Goal: Task Accomplishment & Management: Use online tool/utility

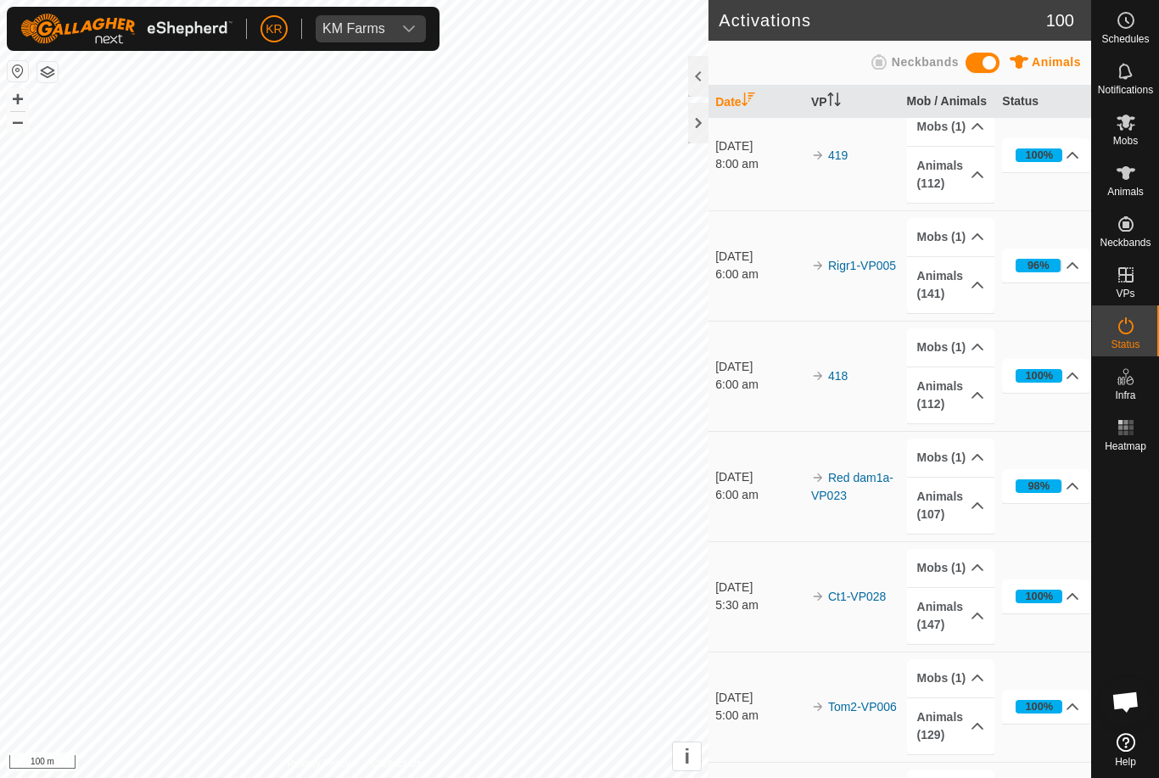
scroll to position [563, 0]
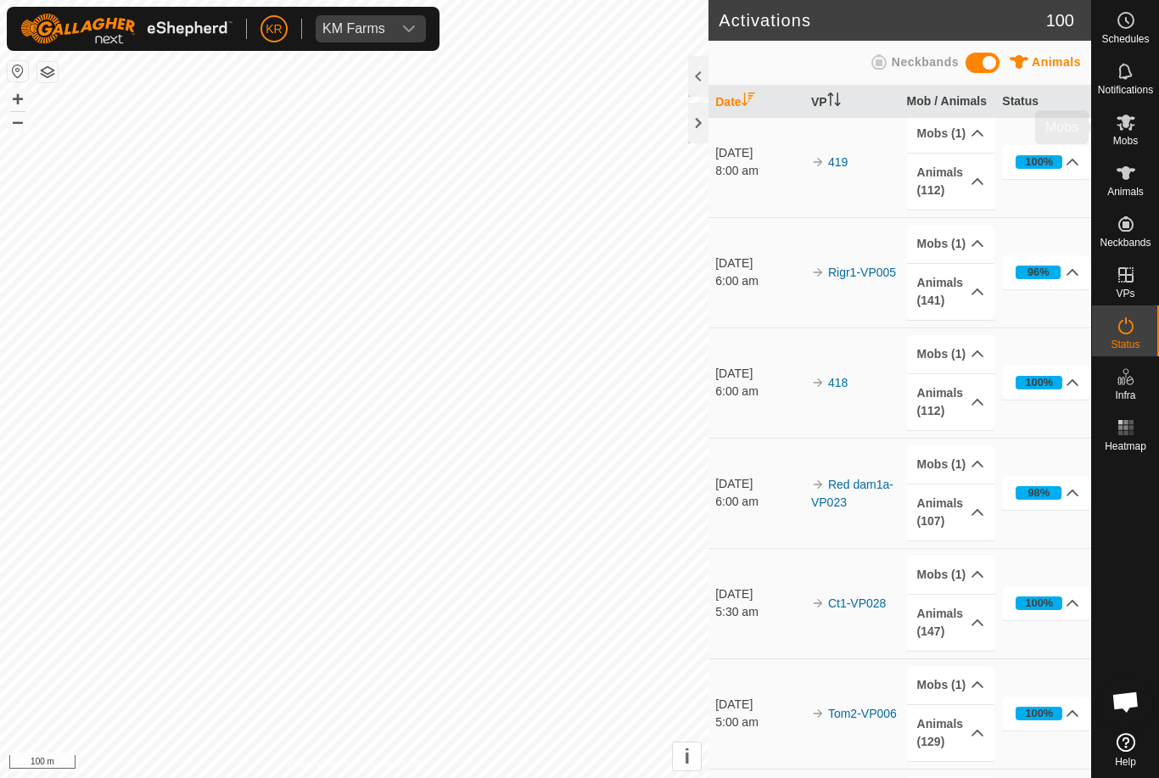
click at [1136, 124] on es-mob-svg-icon at bounding box center [1126, 122] width 31 height 27
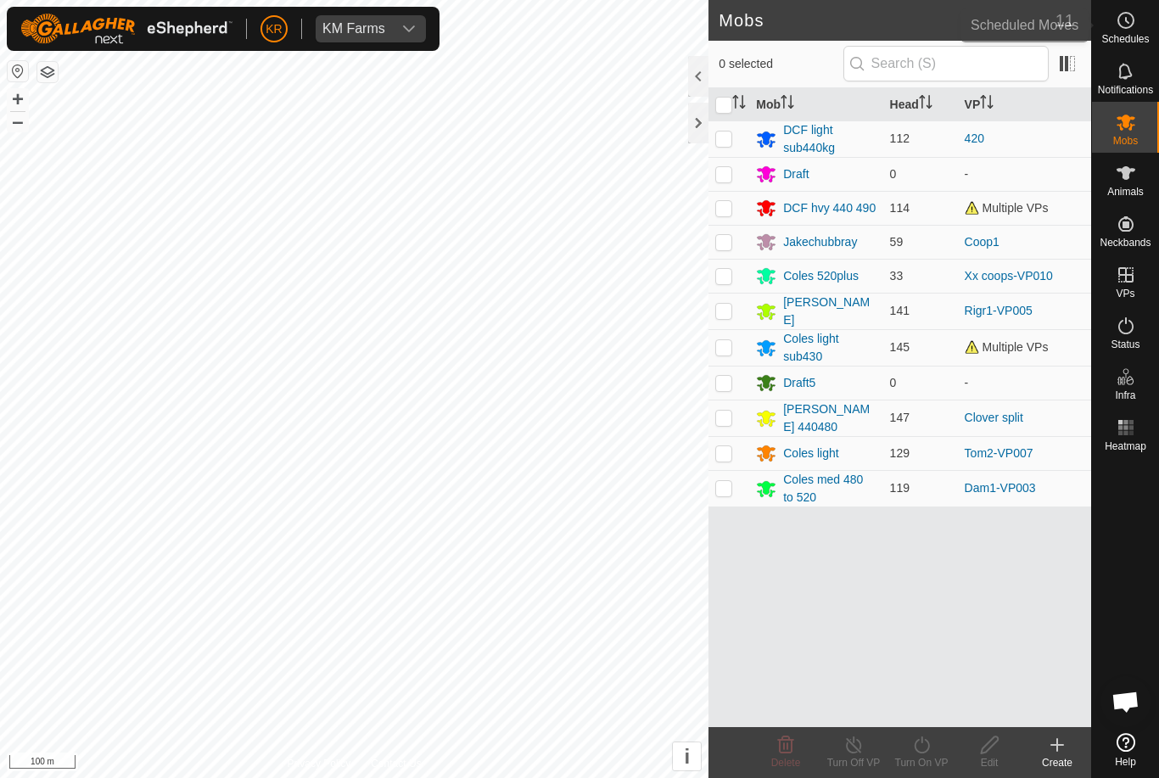
click at [1134, 30] on icon at bounding box center [1126, 20] width 20 height 20
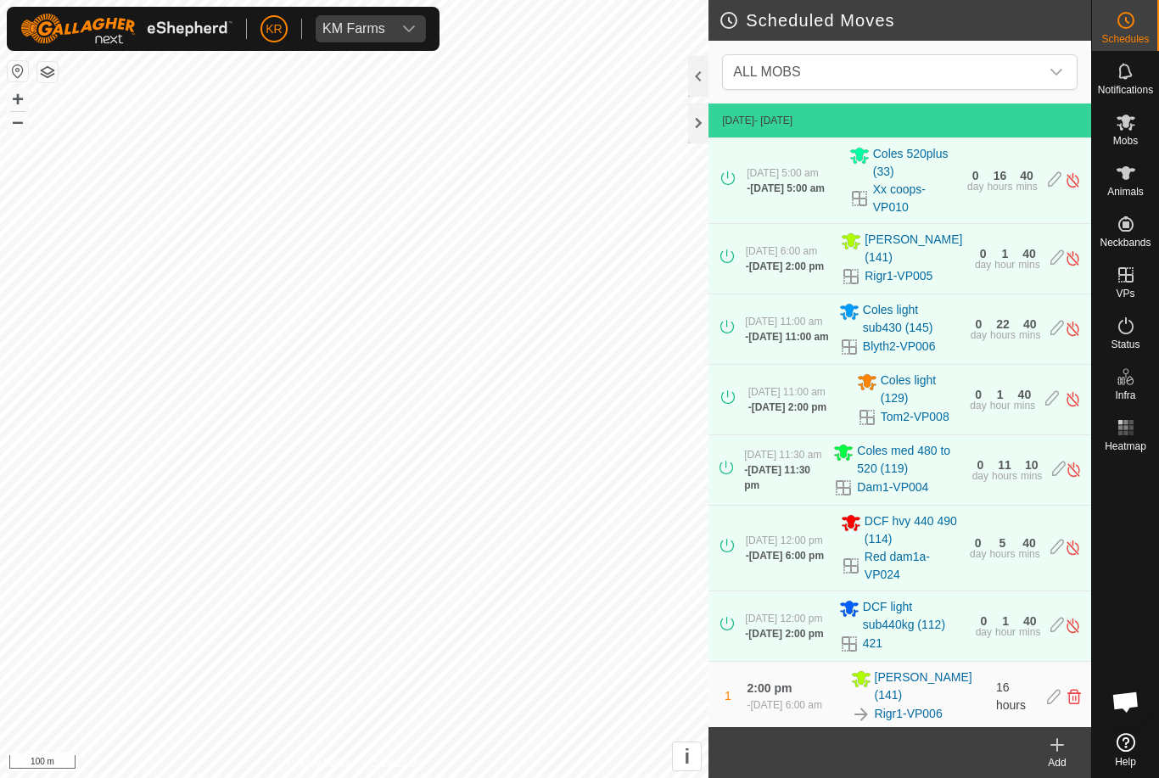
click at [1057, 67] on icon "dropdown trigger" at bounding box center [1057, 72] width 14 height 14
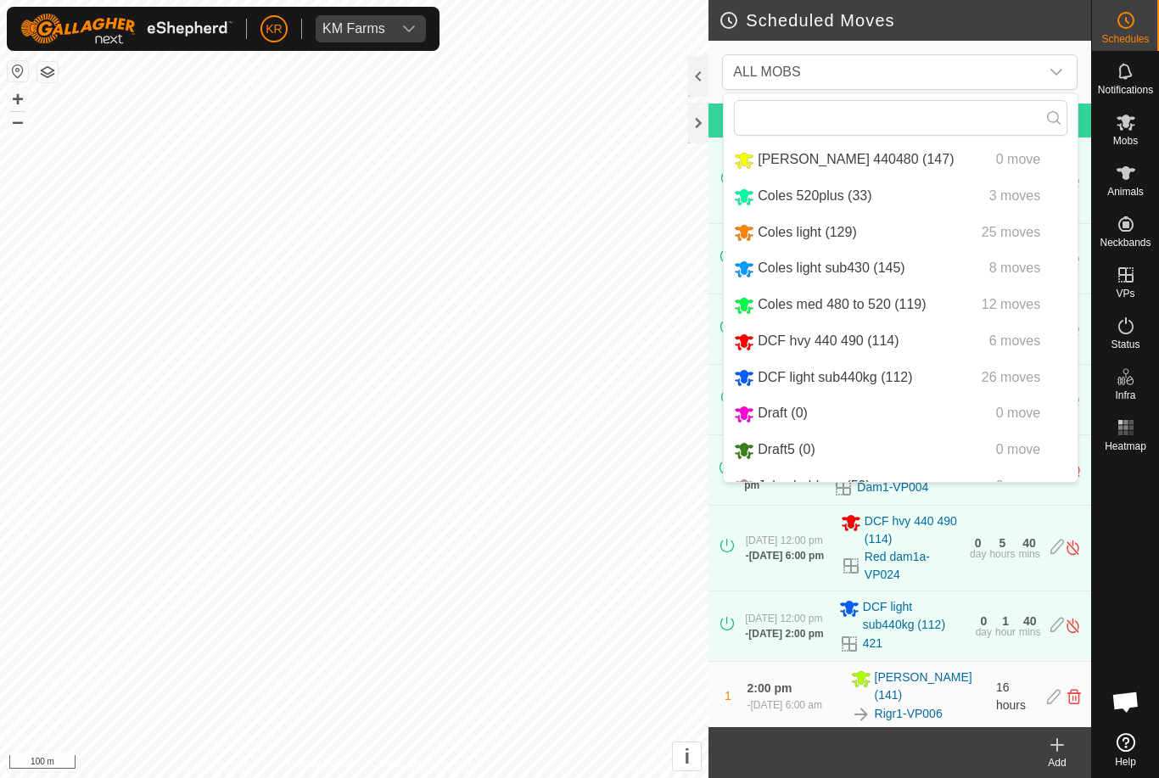
click at [972, 386] on div "DCF light sub440kg (112) 26 moves" at bounding box center [900, 377] width 333 height 21
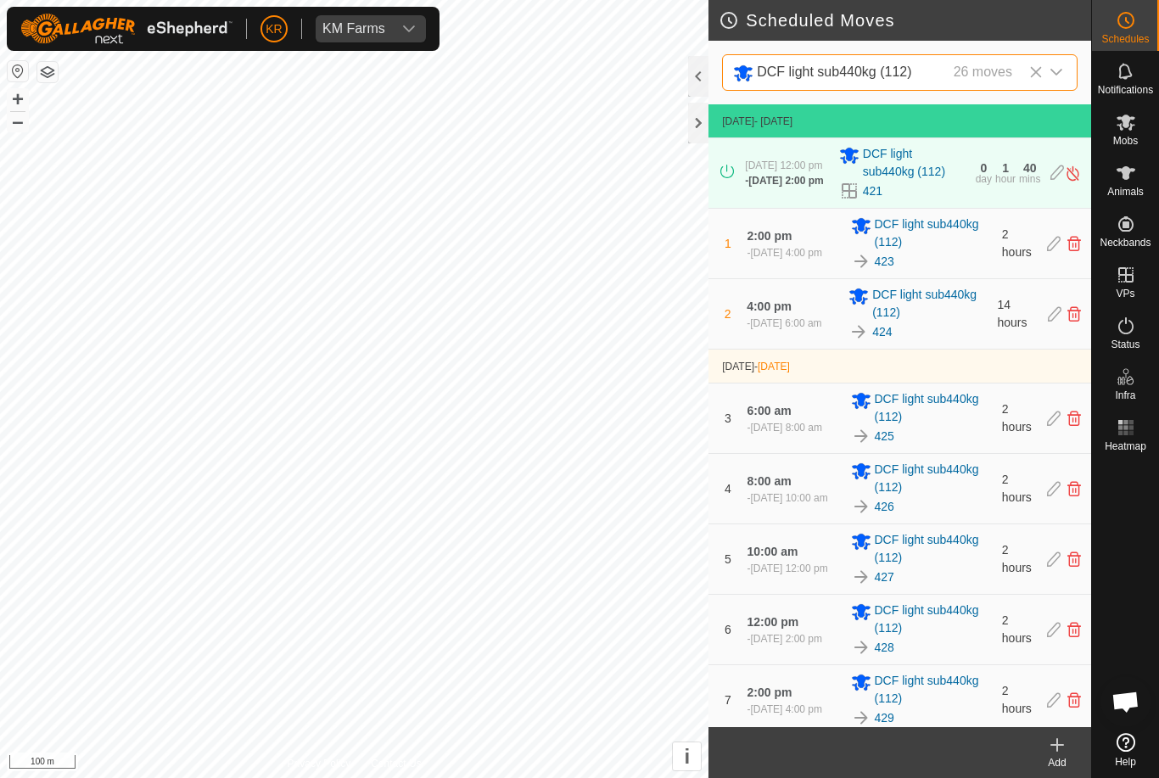
click at [1072, 248] on icon at bounding box center [1075, 243] width 14 height 15
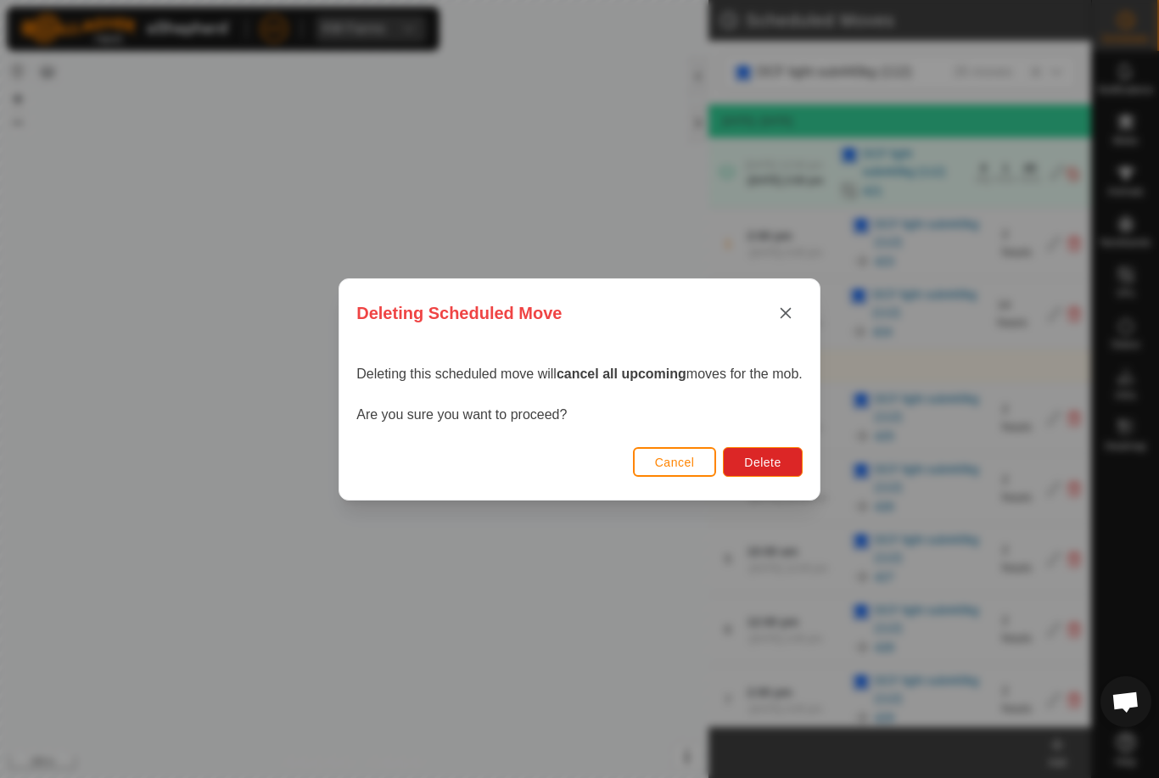
click at [793, 457] on button "Delete" at bounding box center [762, 462] width 79 height 30
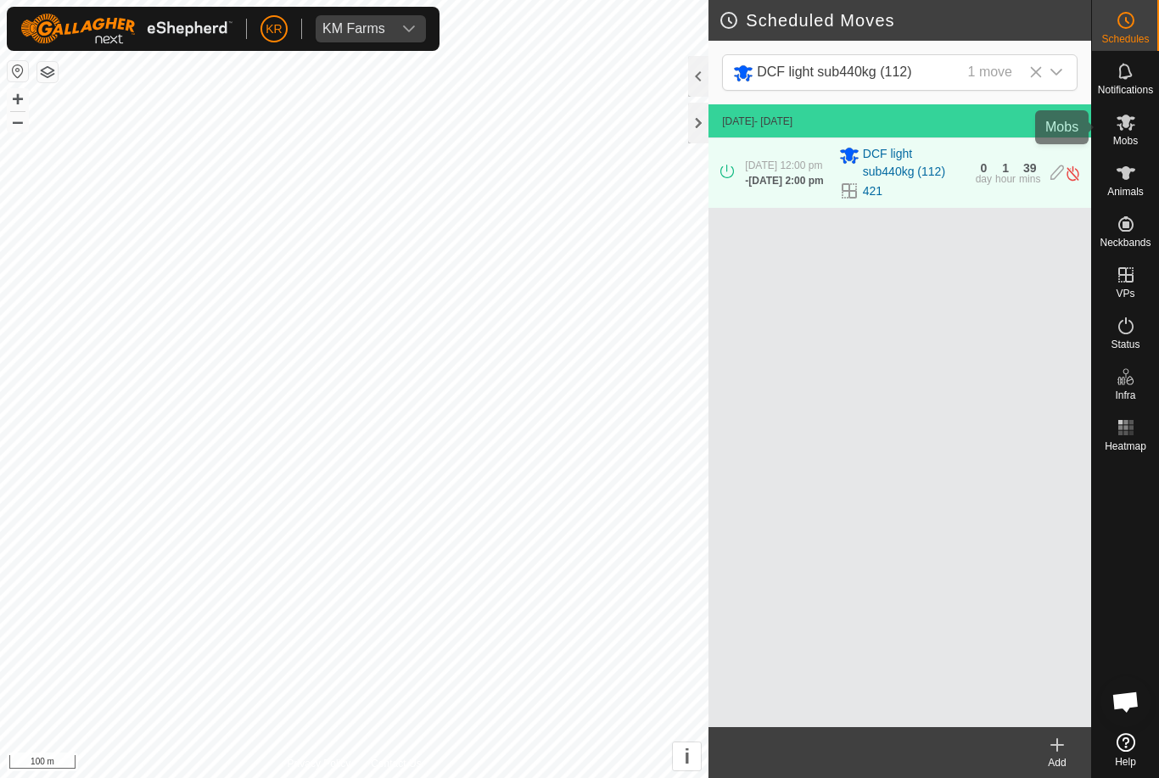
click at [1137, 126] on es-mob-svg-icon at bounding box center [1126, 122] width 31 height 27
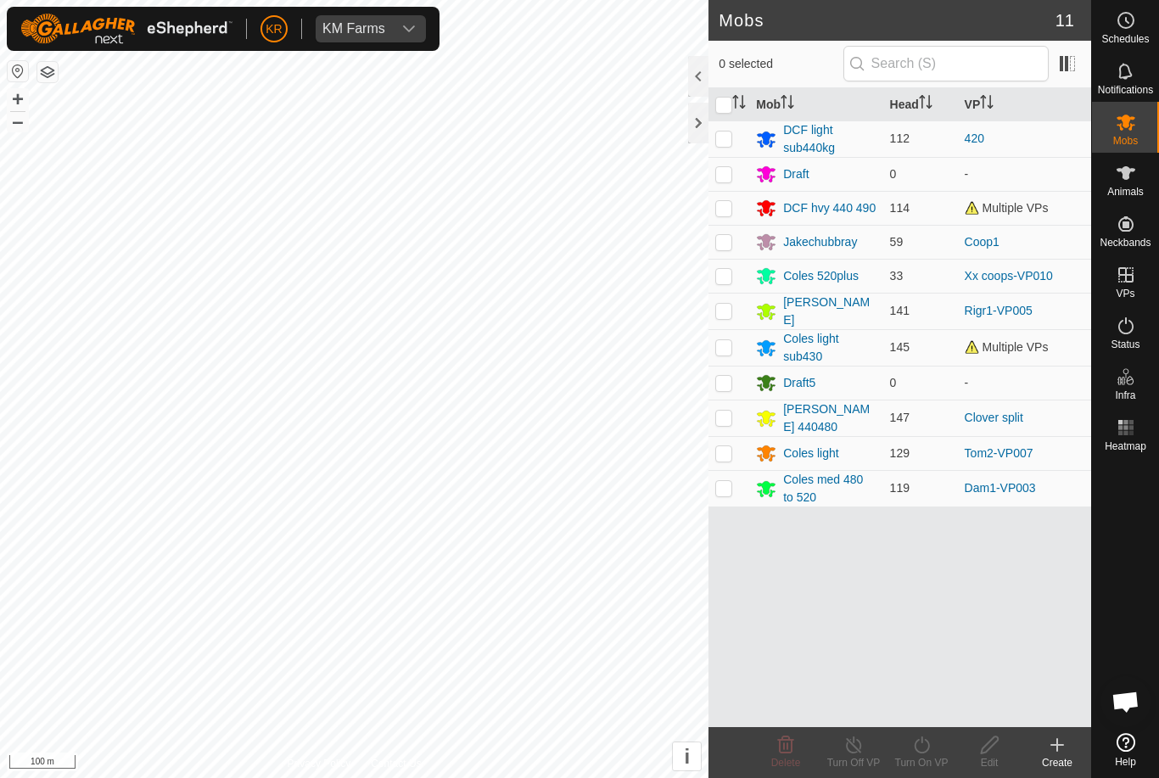
click at [726, 140] on p-checkbox at bounding box center [723, 139] width 17 height 14
checkbox input "true"
click at [914, 750] on icon at bounding box center [921, 745] width 21 height 20
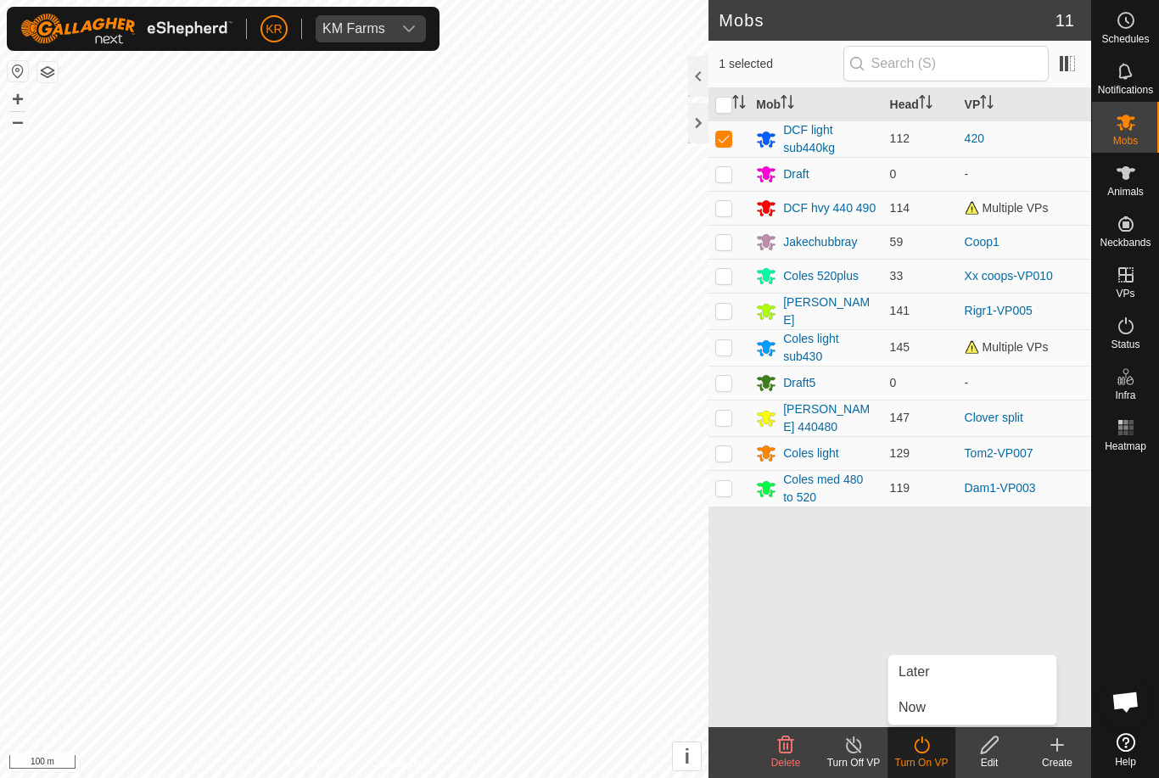
click at [927, 708] on link "Now" at bounding box center [972, 708] width 168 height 34
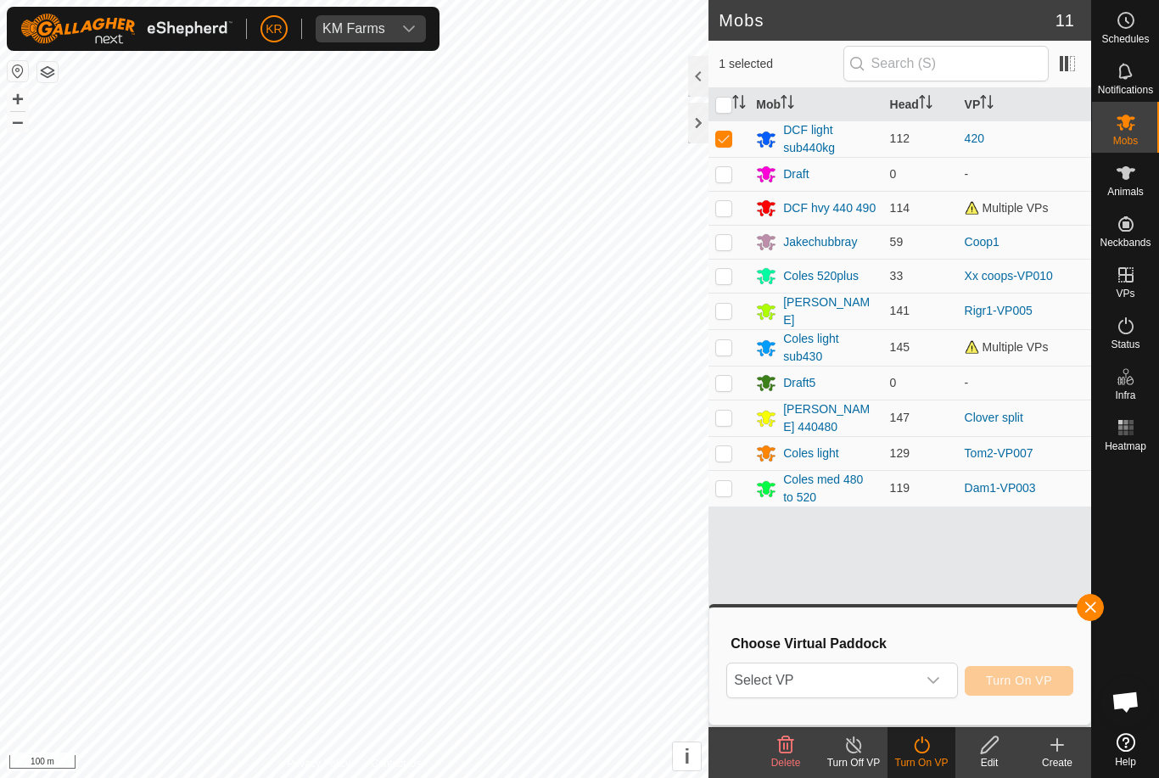
click at [905, 679] on span "Select VP" at bounding box center [821, 681] width 188 height 34
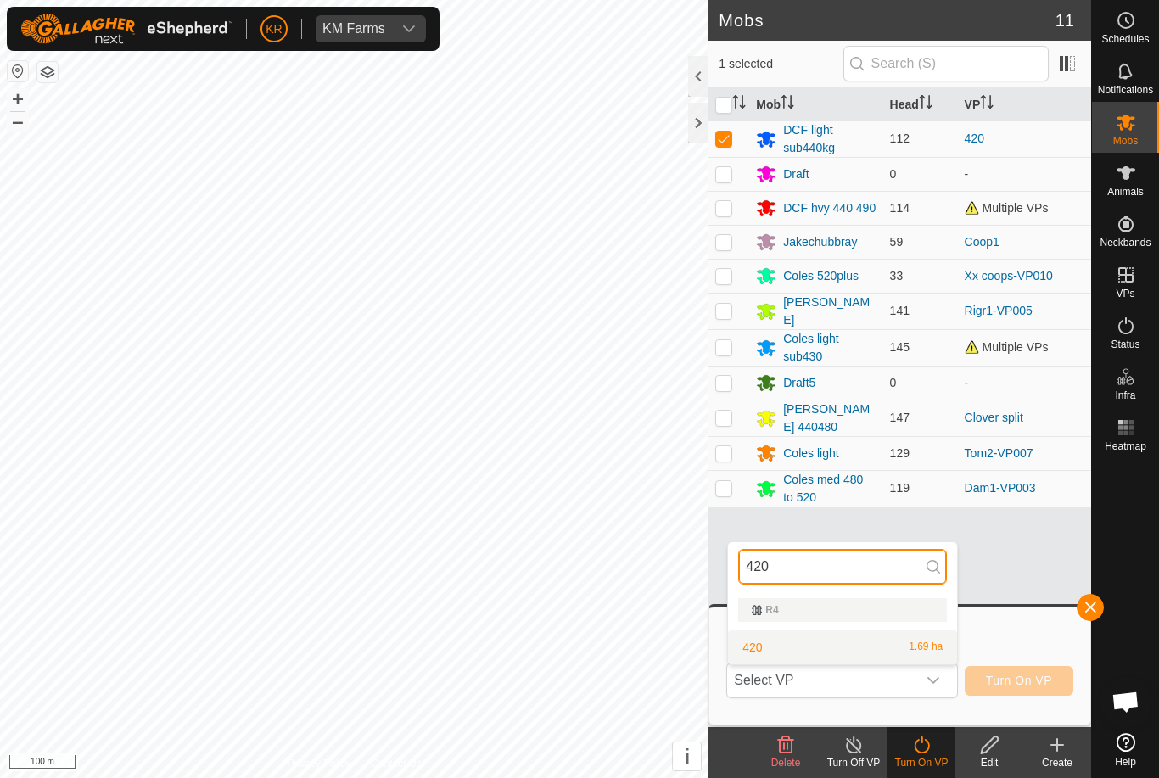
type input "420"
click at [849, 647] on div "420 1.69 ha" at bounding box center [842, 647] width 209 height 20
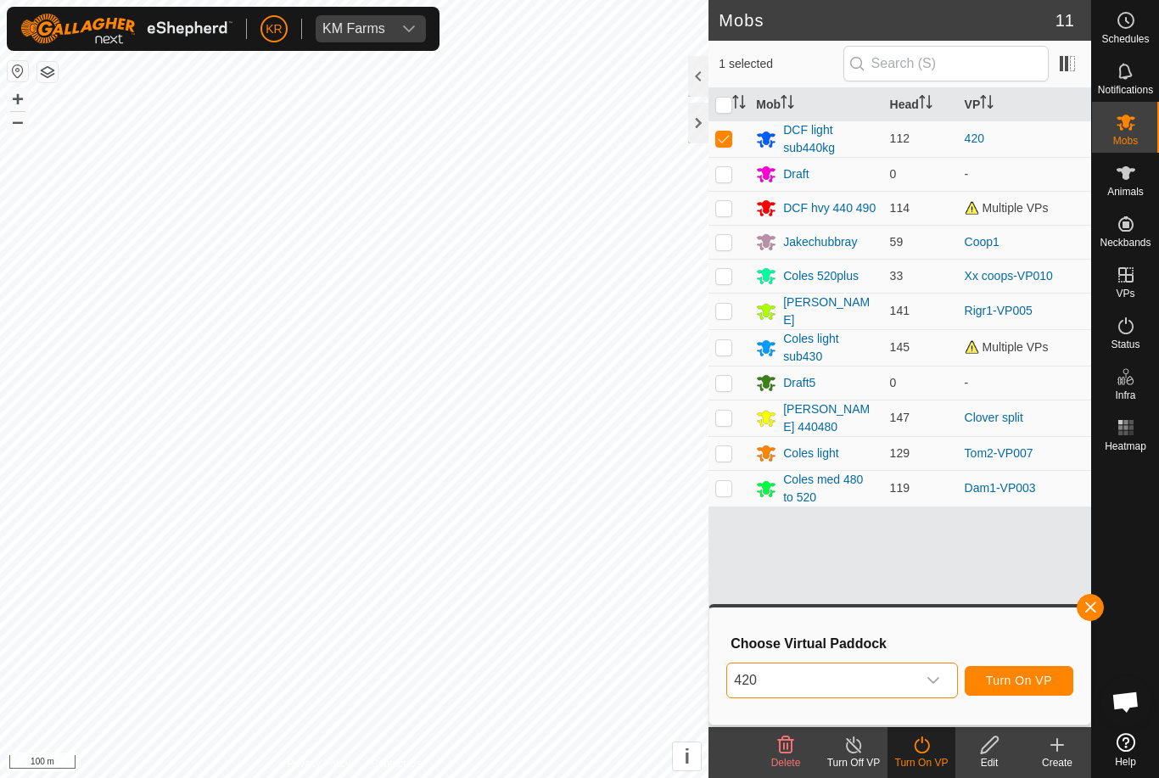
click at [1031, 678] on span "Turn On VP" at bounding box center [1019, 681] width 66 height 14
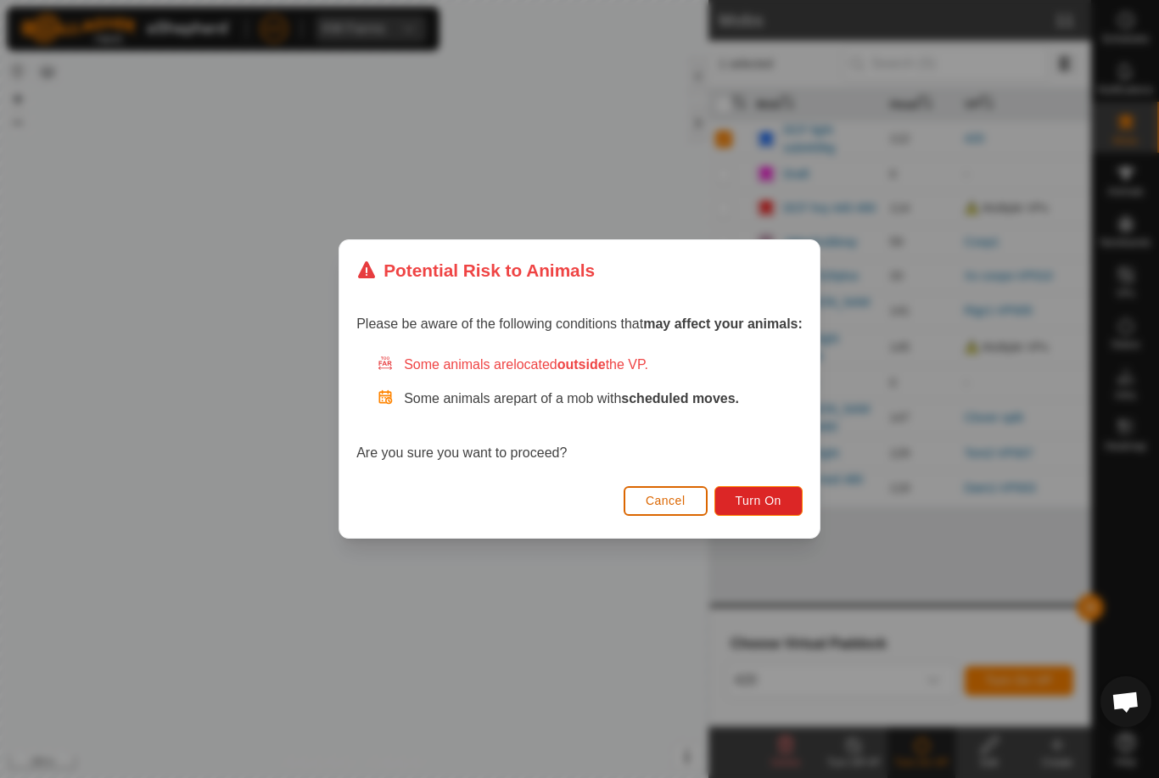
click at [766, 496] on span "Turn On" at bounding box center [759, 501] width 46 height 14
